Goal: Contribute content: Add original content to the website for others to see

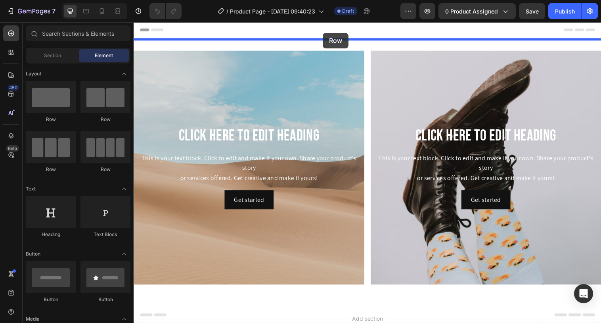
drag, startPoint x: 188, startPoint y: 120, endPoint x: 326, endPoint y: 33, distance: 163.0
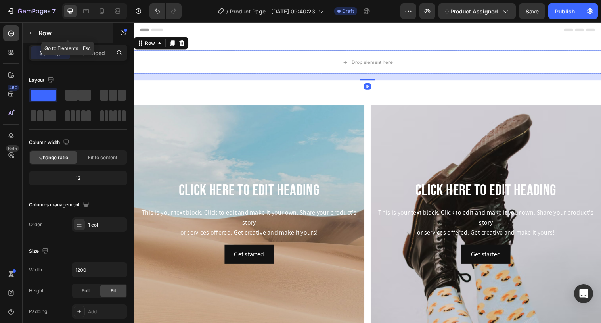
click at [28, 31] on icon "button" at bounding box center [30, 33] width 6 height 6
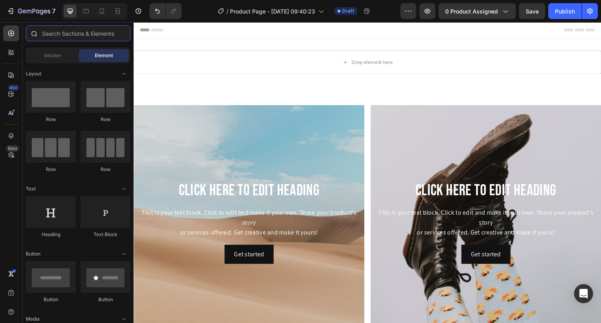
click at [61, 31] on input "text" at bounding box center [78, 33] width 105 height 16
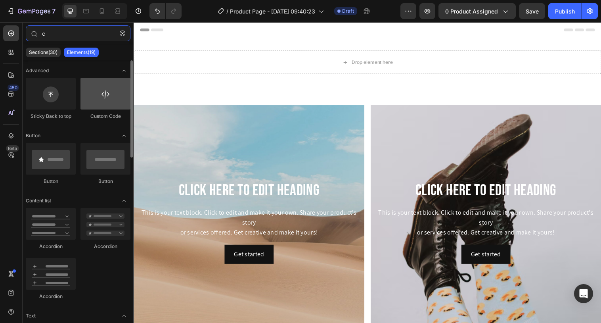
type input "c"
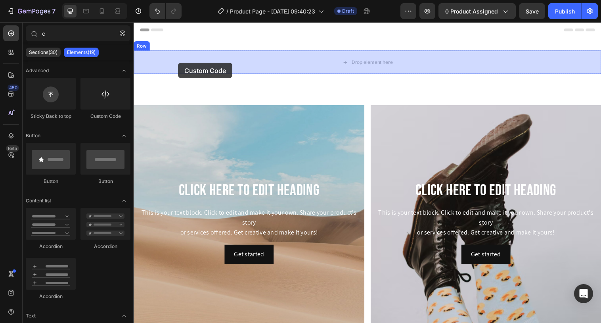
drag, startPoint x: 249, startPoint y: 115, endPoint x: 179, endPoint y: 63, distance: 86.8
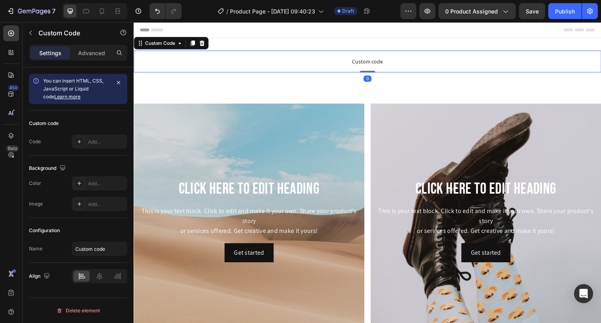
click at [262, 66] on span "Custom code" at bounding box center [372, 62] width 476 height 10
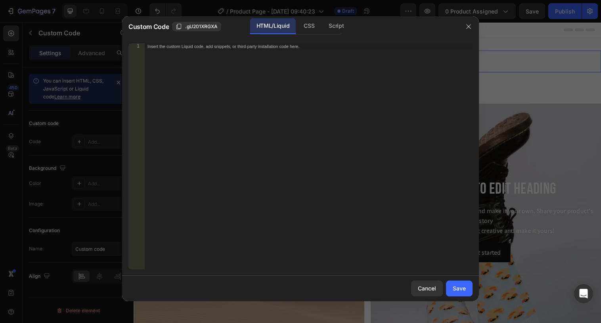
click at [343, 56] on div "Insert the custom Liquid code, add snippets, or third-party installation code h…" at bounding box center [308, 162] width 328 height 239
paste textarea "</style>"
type textarea "</style>"
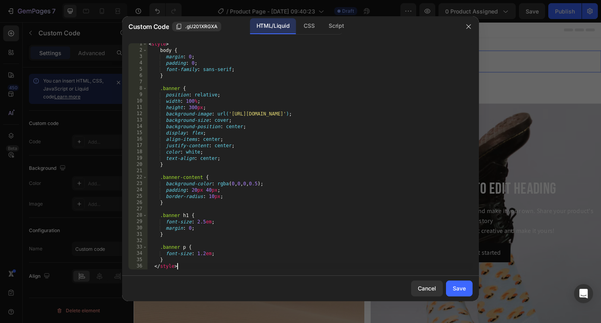
scroll to position [2, 0]
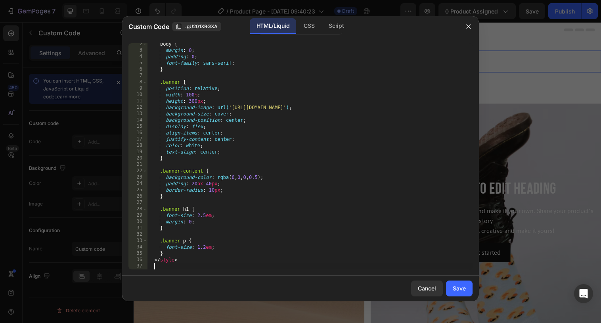
paste textarea "</audio>"
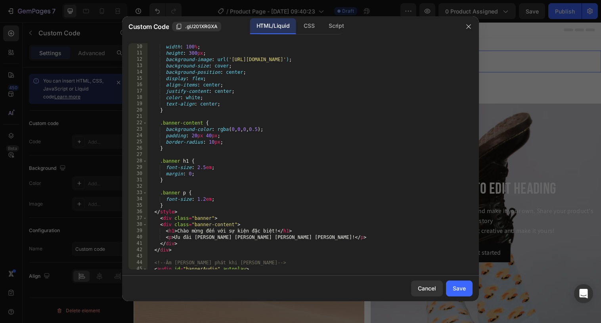
scroll to position [0, 0]
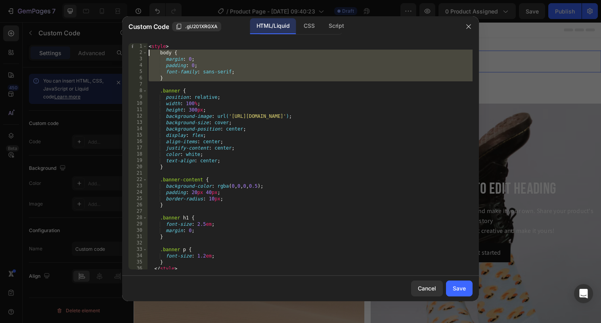
drag, startPoint x: 170, startPoint y: 83, endPoint x: 139, endPoint y: 53, distance: 42.9
click at [139, 53] on div "</audio> 1 2 3 4 5 6 7 8 9 10 11 12 13 14 15 16 17 18 19 20 21 22 23 24 25 26 2…" at bounding box center [300, 156] width 344 height 226
type textarea "body { margin: 0;"
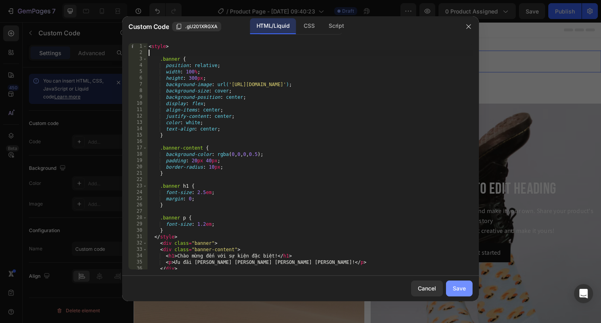
click at [453, 292] on div "Save" at bounding box center [459, 288] width 13 height 8
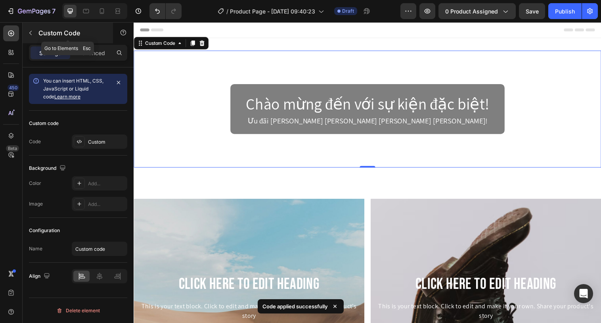
click at [32, 35] on icon "button" at bounding box center [30, 33] width 6 height 6
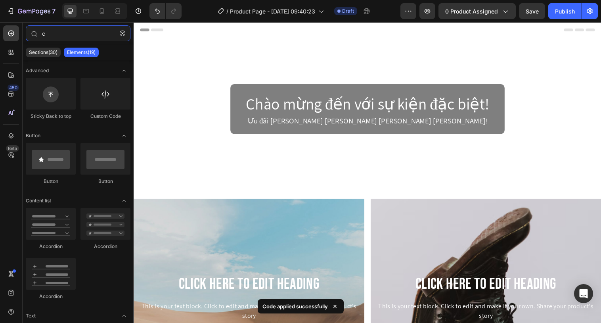
drag, startPoint x: 66, startPoint y: 33, endPoint x: 22, endPoint y: 28, distance: 44.7
click at [22, 28] on div "450 Beta c Sections(30) Elements(19) Advanced Sticky Back to top Custom Code Bu…" at bounding box center [67, 172] width 134 height 300
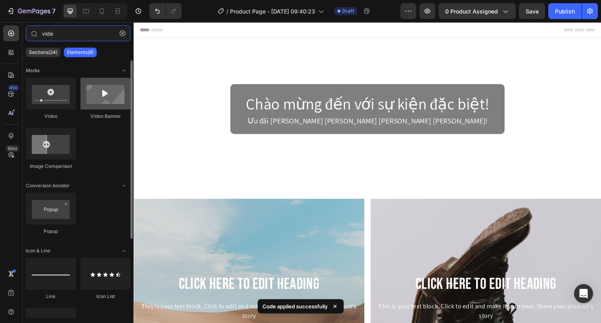
type input "vide"
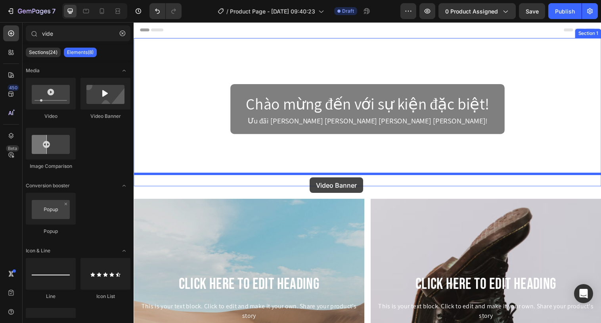
drag, startPoint x: 228, startPoint y: 117, endPoint x: 313, endPoint y: 180, distance: 105.9
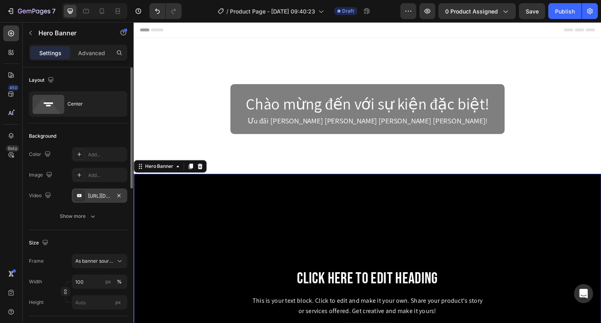
click at [86, 194] on div "[URL][DOMAIN_NAME]" at bounding box center [99, 195] width 55 height 14
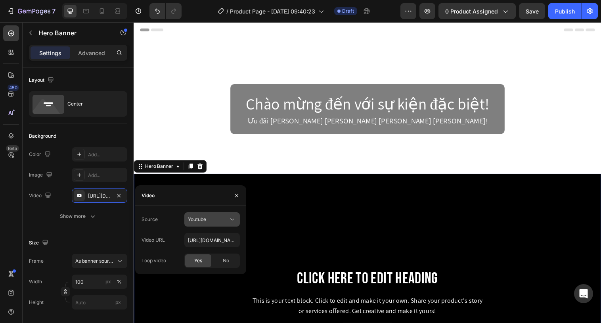
click at [205, 217] on span "Youtube" at bounding box center [197, 219] width 18 height 6
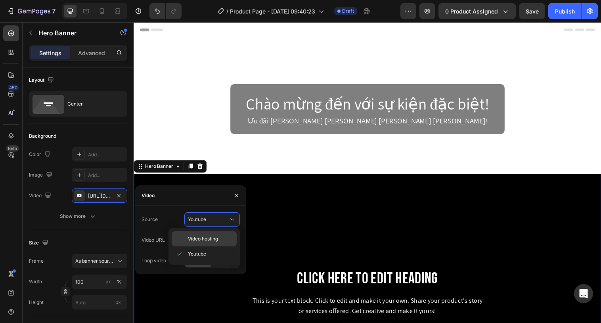
click at [209, 240] on span "Video hosting" at bounding box center [203, 238] width 30 height 7
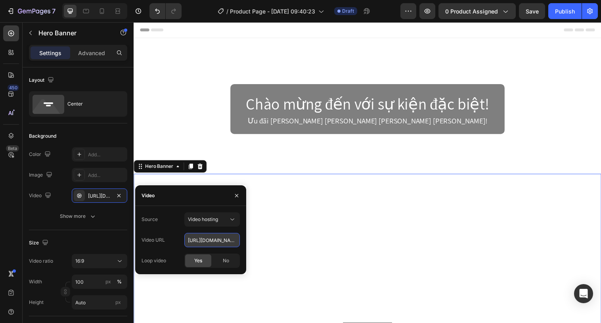
click at [204, 238] on input "[URL][DOMAIN_NAME]" at bounding box center [211, 240] width 55 height 14
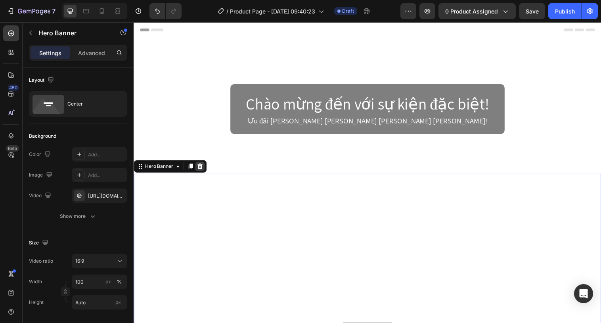
click at [201, 170] on icon at bounding box center [201, 169] width 5 height 6
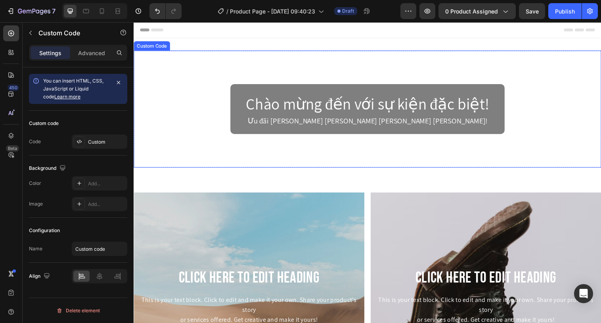
click at [208, 111] on div "Chào mừng đến với sự kiện đặc biệt! [PERSON_NAME] đãi [PERSON_NAME] [PERSON_NAM…" at bounding box center [372, 110] width 476 height 119
click at [191, 114] on div "Chào mừng đến với sự kiện đặc biệt! [PERSON_NAME] đãi [PERSON_NAME] [PERSON_NAM…" at bounding box center [372, 110] width 476 height 119
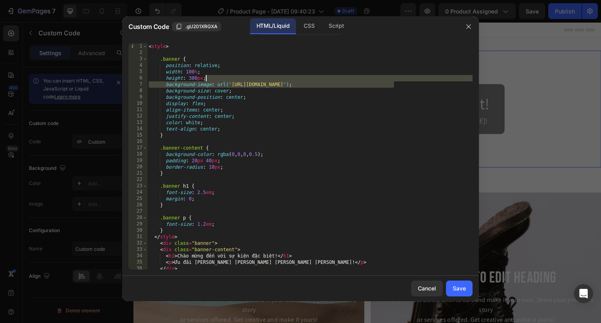
drag, startPoint x: 394, startPoint y: 85, endPoint x: 300, endPoint y: 81, distance: 94.0
click at [300, 81] on div "< style > .banner { position : relative ; width : 100 % ; height : 300 px ; bac…" at bounding box center [309, 162] width 325 height 239
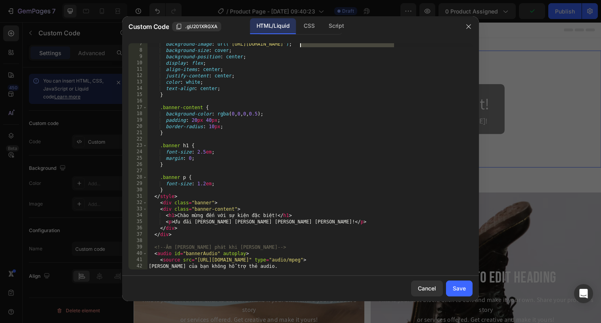
scroll to position [47, 0]
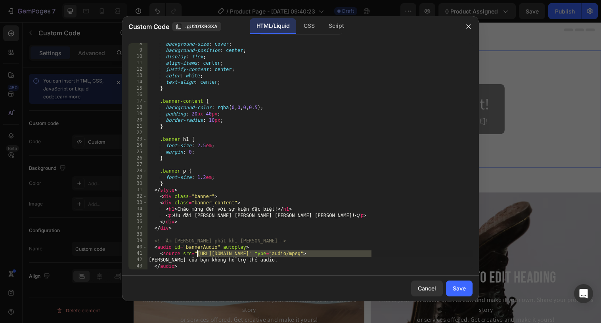
drag, startPoint x: 372, startPoint y: 255, endPoint x: 198, endPoint y: 253, distance: 174.4
click at [198, 253] on div "background-size : cover ; background-position : center ; display : flex ; align…" at bounding box center [309, 160] width 325 height 239
paste textarea "[DOMAIN_NAME][URL]"
type textarea "<source src="[URL][DOMAIN_NAME]" type="audio/mpeg">"
click at [458, 285] on div "Save" at bounding box center [459, 288] width 13 height 8
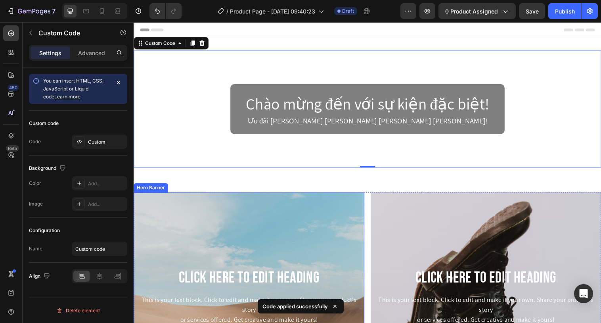
click at [323, 237] on div "Background Image" at bounding box center [251, 314] width 235 height 238
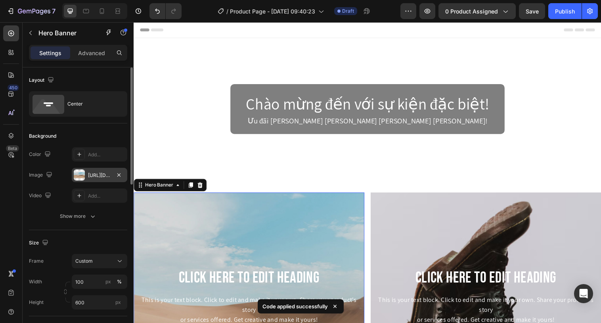
click at [106, 175] on div "[URL][DOMAIN_NAME]" at bounding box center [99, 175] width 23 height 7
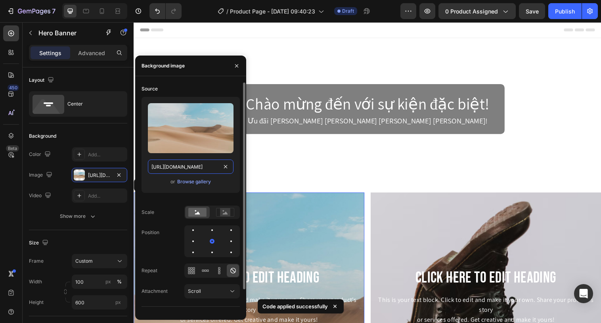
click at [174, 168] on input "[URL][DOMAIN_NAME]" at bounding box center [191, 166] width 86 height 14
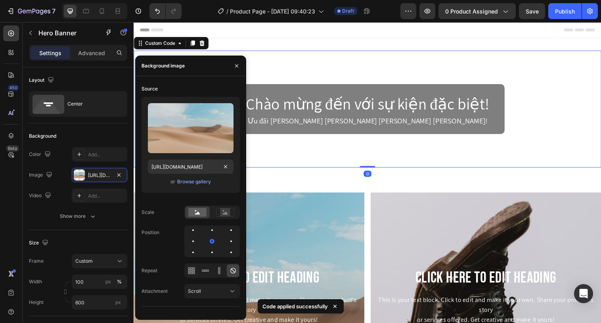
click at [314, 83] on div "Chào mừng đến với sự kiện đặc biệt! [PERSON_NAME] đãi [PERSON_NAME] [PERSON_NAM…" at bounding box center [372, 110] width 476 height 119
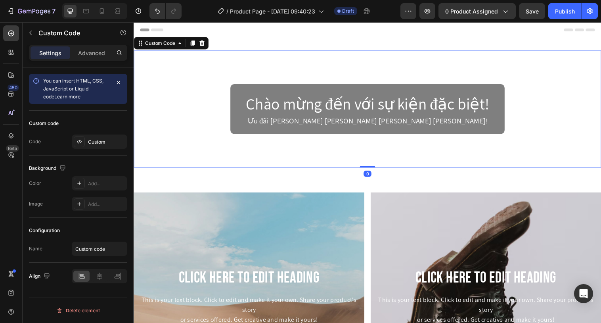
click at [208, 128] on div "Chào mừng đến với sự kiện đặc biệt! [PERSON_NAME] đãi [PERSON_NAME] [PERSON_NAM…" at bounding box center [372, 110] width 476 height 119
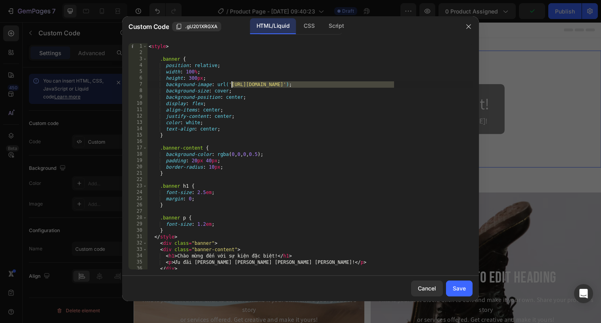
drag, startPoint x: 394, startPoint y: 84, endPoint x: 233, endPoint y: 83, distance: 160.9
click at [233, 83] on div "< style > .banner { position : relative ; width : 100 % ; height : 300 px ; bac…" at bounding box center [309, 162] width 325 height 239
paste textarea "[DOMAIN_NAME][URL]"
type textarea "background-image: url('[URL][DOMAIN_NAME]);"
click at [459, 293] on button "Save" at bounding box center [459, 288] width 27 height 16
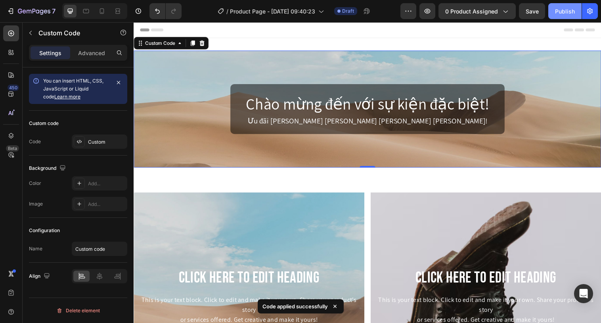
click at [559, 10] on div "Publish" at bounding box center [565, 11] width 20 height 8
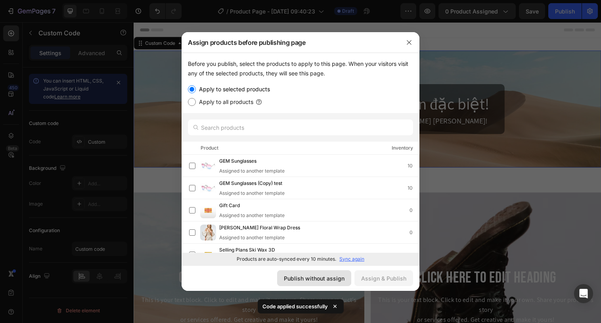
click at [339, 277] on div "Publish without assign" at bounding box center [314, 278] width 61 height 8
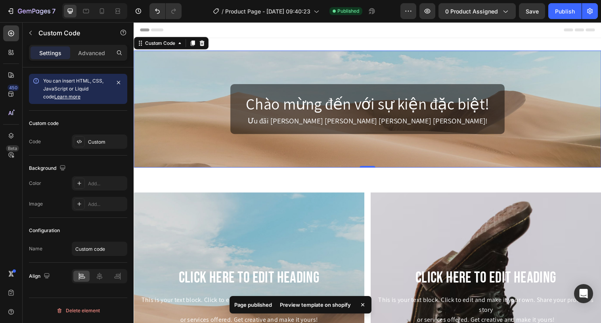
click at [305, 304] on div "Preview template on shopify" at bounding box center [315, 304] width 80 height 11
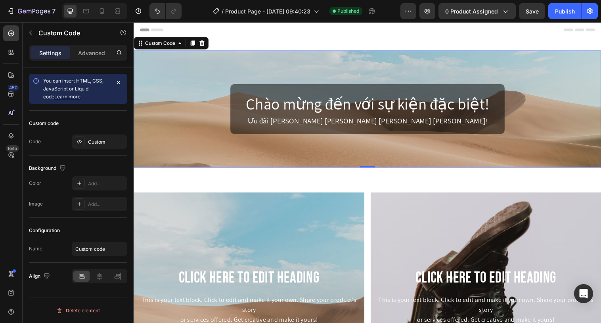
click at [338, 55] on div "Chào mừng đến với sự kiện đặc biệt! [PERSON_NAME] đãi [PERSON_NAME] [PERSON_NAM…" at bounding box center [372, 110] width 476 height 119
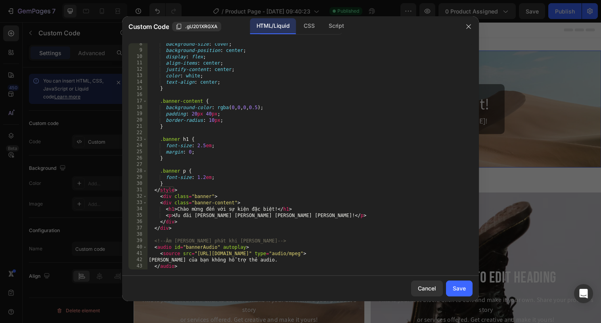
click at [311, 101] on div "background-size : cover ; background-position : center ; display : flex ; align…" at bounding box center [309, 160] width 325 height 239
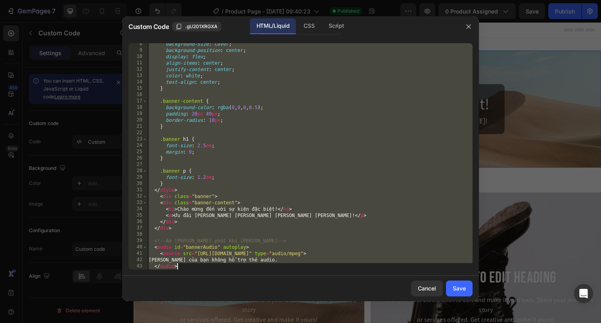
click at [310, 143] on div "background-size : cover ; background-position : center ; display : flex ; align…" at bounding box center [309, 160] width 325 height 239
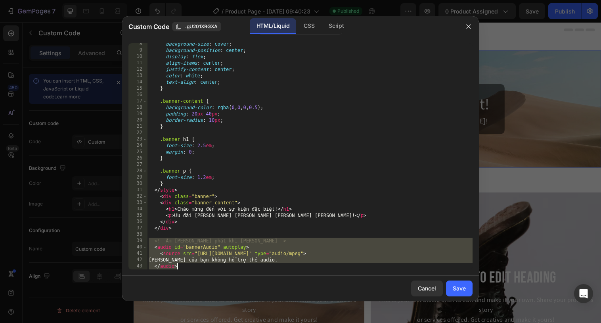
drag, startPoint x: 149, startPoint y: 239, endPoint x: 197, endPoint y: 264, distance: 54.1
click at [197, 264] on div "background-size : cover ; background-position : center ; display : flex ; align…" at bounding box center [309, 160] width 325 height 239
type textarea "[PERSON_NAME] của bạn không hỗ trợ thẻ audio. </audio>"
paste textarea
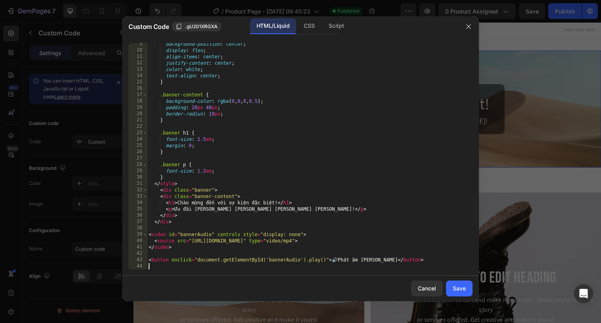
scroll to position [53, 0]
click at [453, 287] on div "Save" at bounding box center [459, 288] width 13 height 8
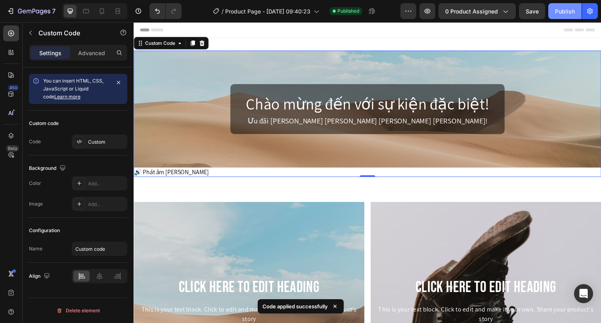
click at [556, 13] on div "Publish" at bounding box center [565, 11] width 20 height 8
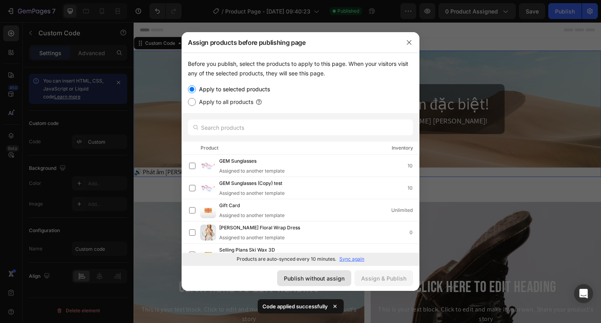
click at [334, 275] on div "Publish without assign" at bounding box center [314, 278] width 61 height 8
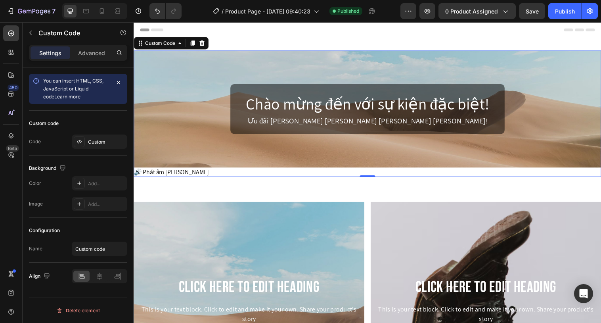
click at [212, 107] on div "Chào mừng đến với sự kiện đặc biệt! [PERSON_NAME] đãi [PERSON_NAME] [PERSON_NAM…" at bounding box center [372, 110] width 476 height 119
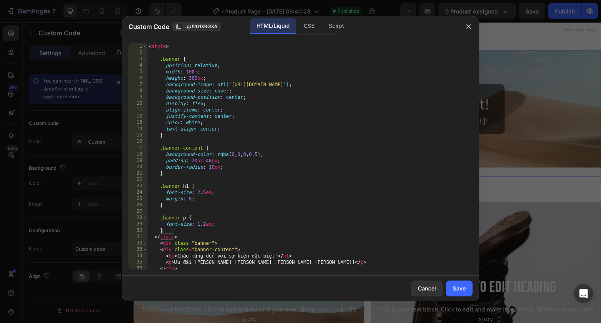
type textarea "display: flex;"
